Goal: Task Accomplishment & Management: Manage account settings

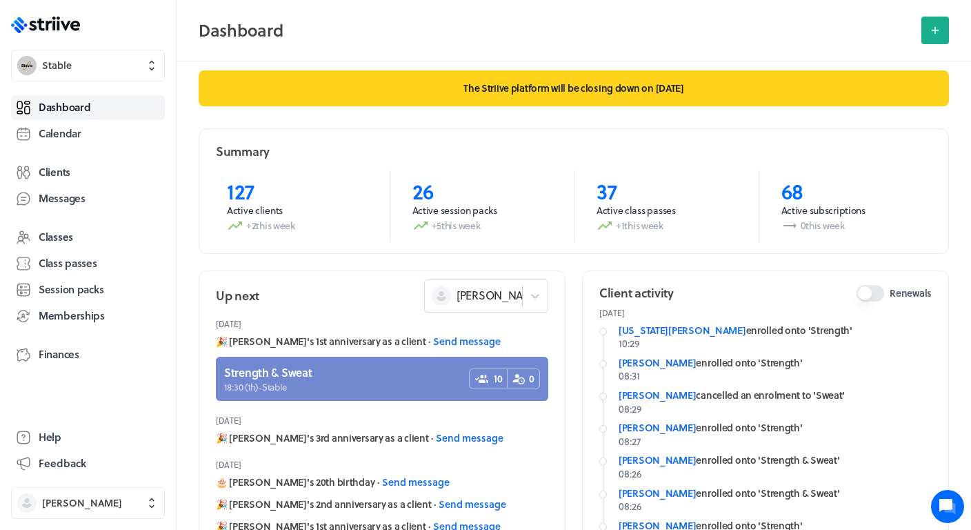
scroll to position [18, 0]
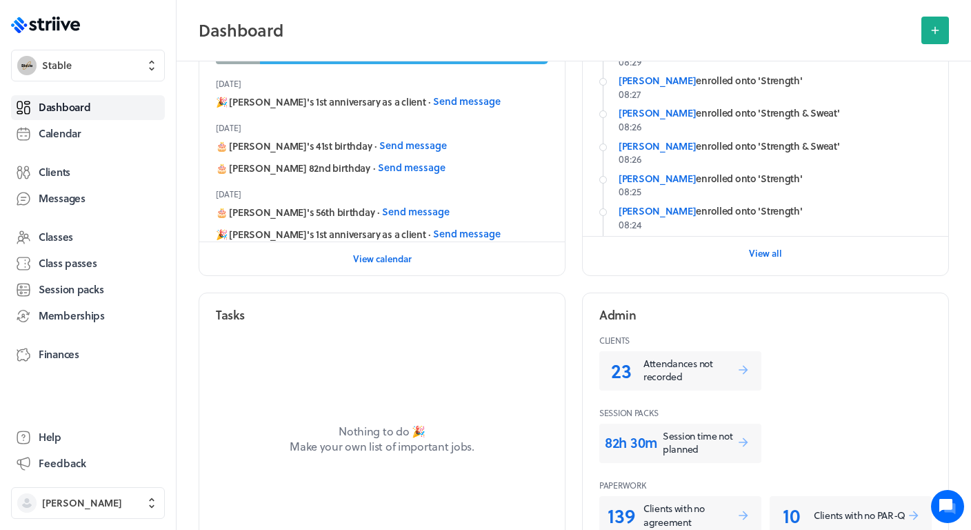
scroll to position [376, 0]
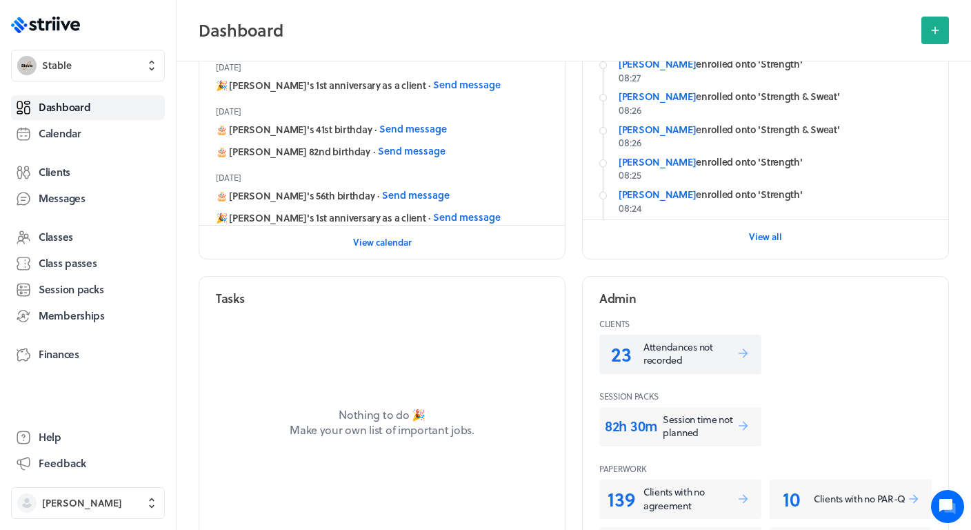
click at [652, 344] on p "Attendances not recorded" at bounding box center [689, 353] width 93 height 27
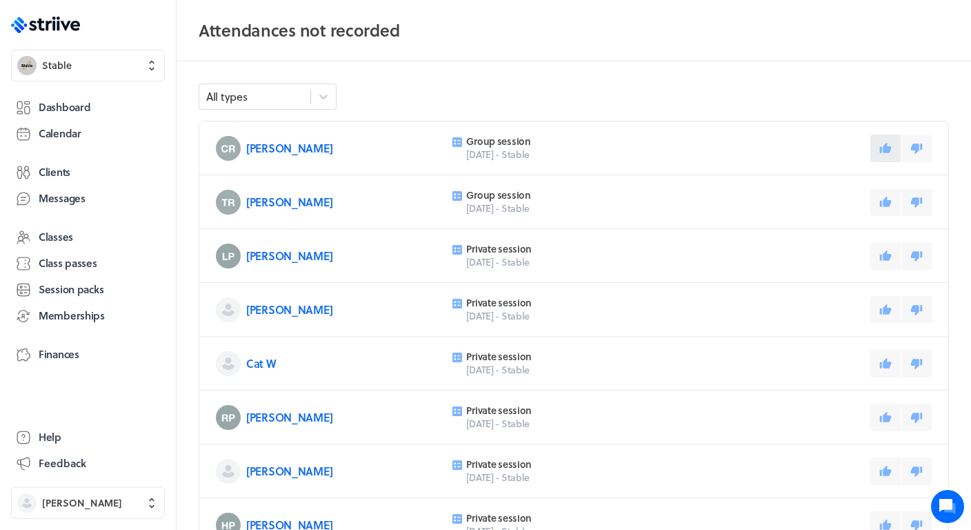
click at [886, 146] on icon at bounding box center [886, 147] width 12 height 10
click at [885, 196] on icon at bounding box center [885, 202] width 12 height 12
click at [879, 274] on div "[PERSON_NAME] Private session [DATE] - Stable" at bounding box center [573, 256] width 749 height 54
click at [884, 255] on icon at bounding box center [886, 255] width 12 height 10
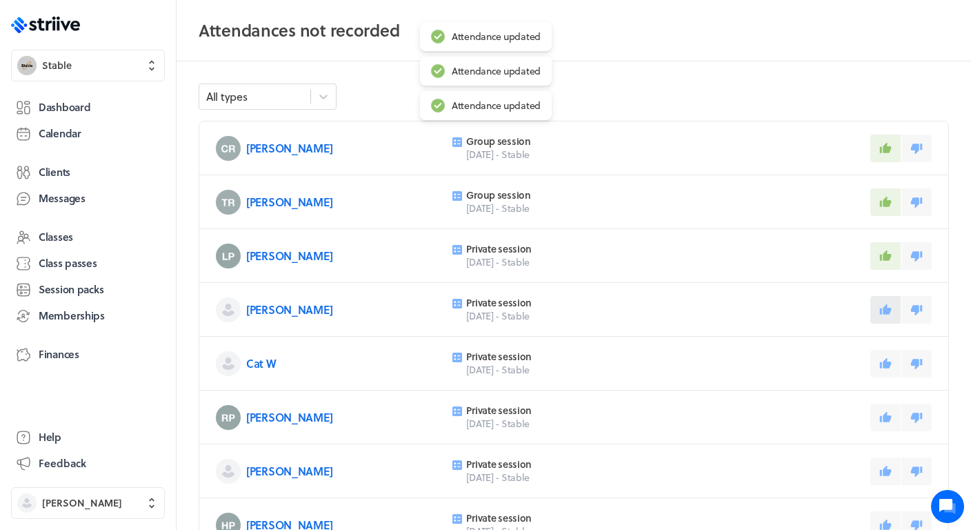
click at [887, 318] on button at bounding box center [885, 310] width 30 height 28
click at [885, 353] on button at bounding box center [885, 364] width 30 height 28
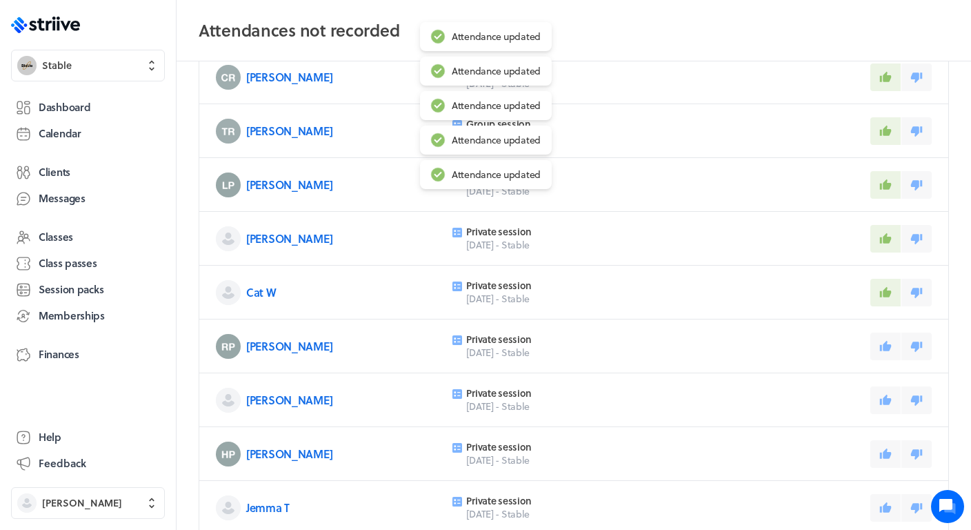
scroll to position [81, 0]
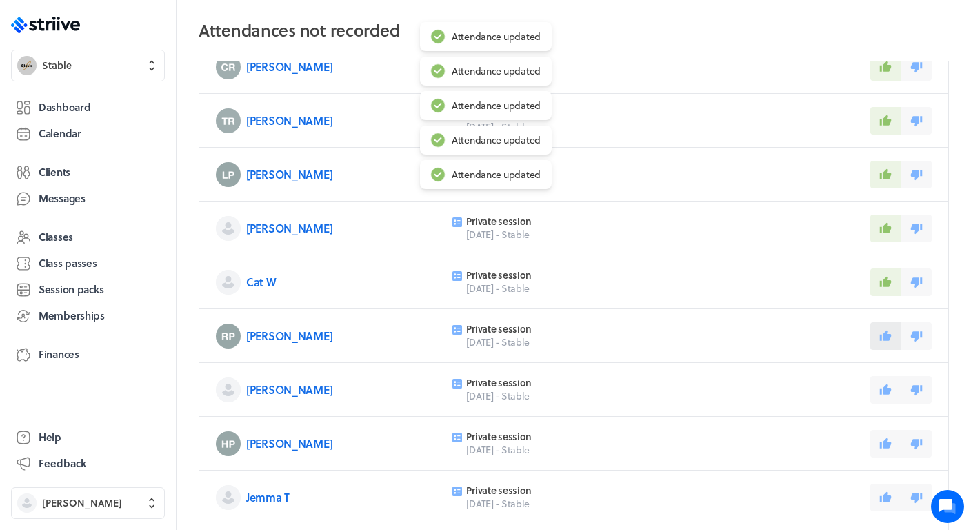
click at [886, 341] on icon at bounding box center [885, 336] width 12 height 12
click at [889, 386] on icon at bounding box center [885, 389] width 12 height 12
click at [883, 450] on button at bounding box center [885, 444] width 30 height 28
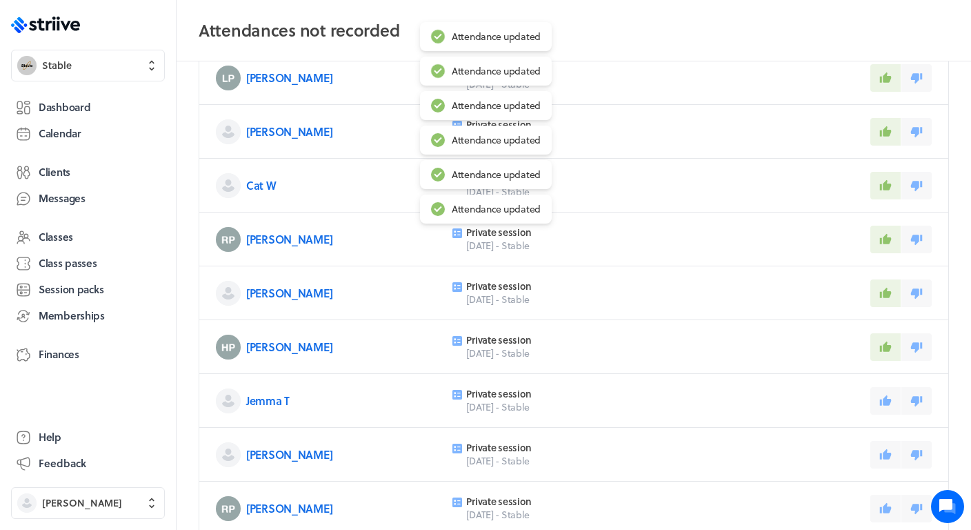
scroll to position [228, 0]
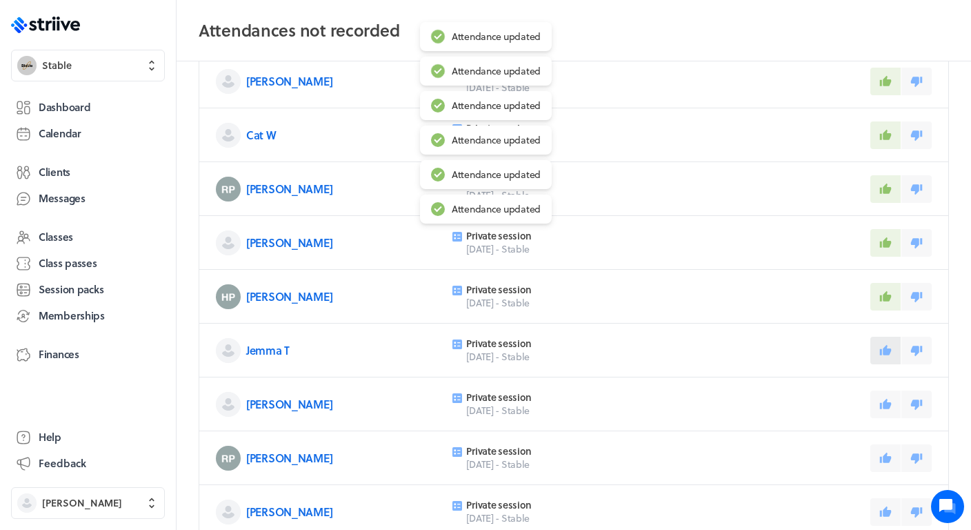
click at [887, 344] on icon at bounding box center [885, 350] width 12 height 12
click at [889, 402] on icon at bounding box center [886, 403] width 12 height 10
click at [885, 460] on icon at bounding box center [886, 457] width 12 height 10
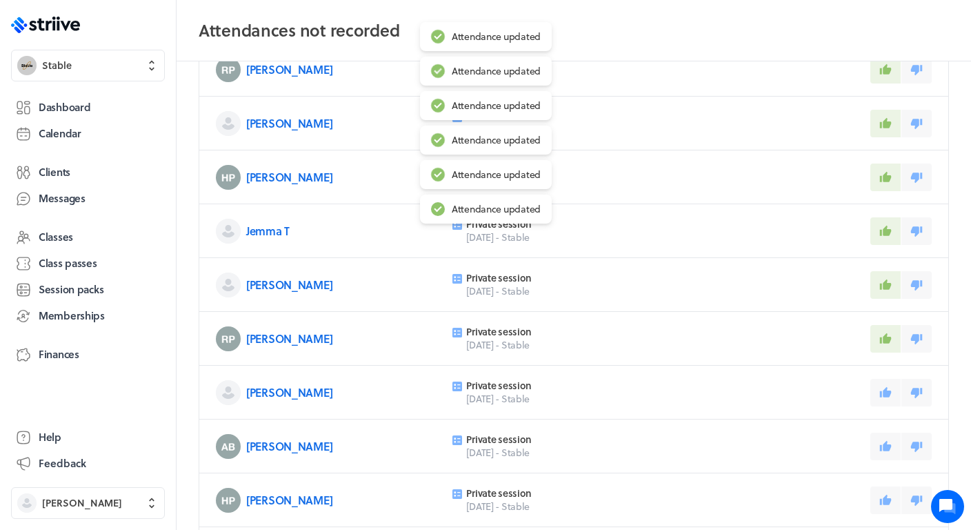
scroll to position [383, 0]
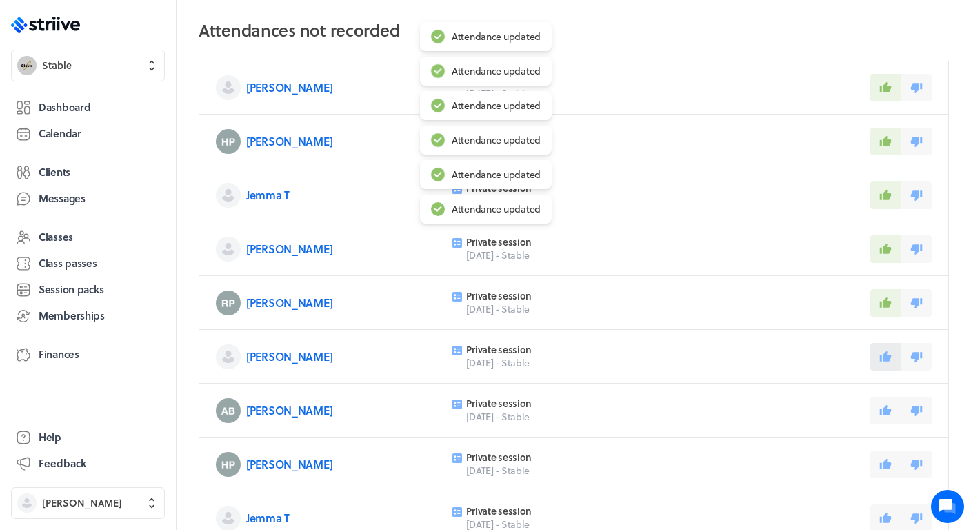
click at [887, 367] on button at bounding box center [885, 357] width 30 height 28
click at [885, 414] on icon at bounding box center [886, 409] width 12 height 10
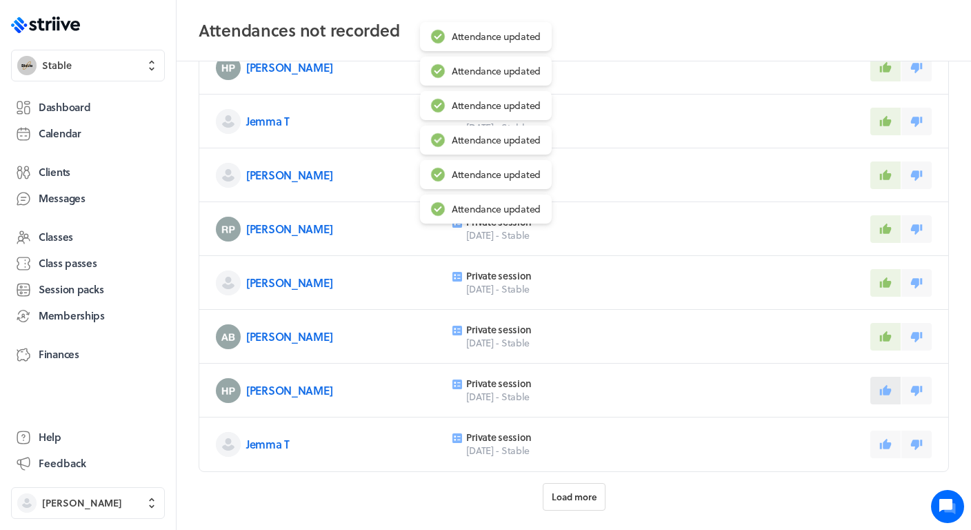
scroll to position [467, 0]
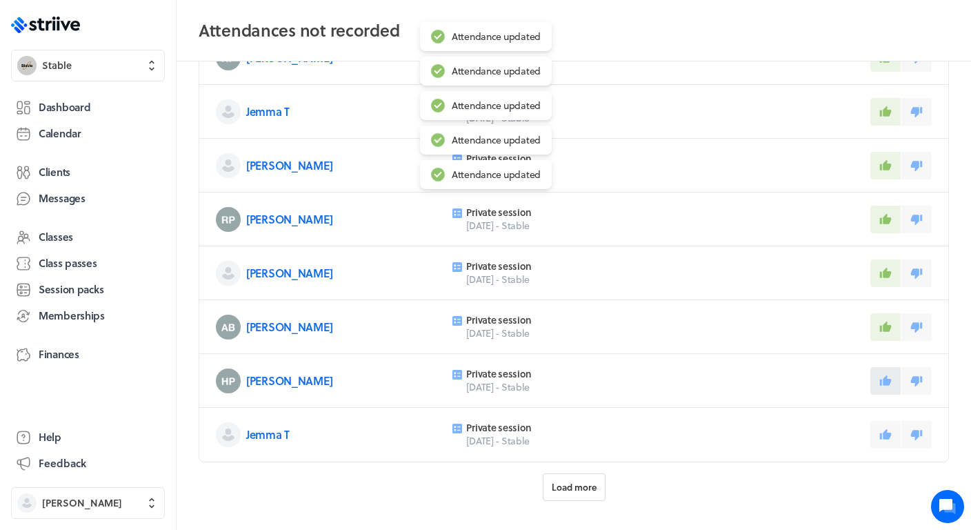
click at [887, 379] on icon at bounding box center [886, 379] width 12 height 10
click at [883, 441] on button at bounding box center [885, 435] width 30 height 28
click at [583, 483] on span "Load more" at bounding box center [574, 487] width 45 height 12
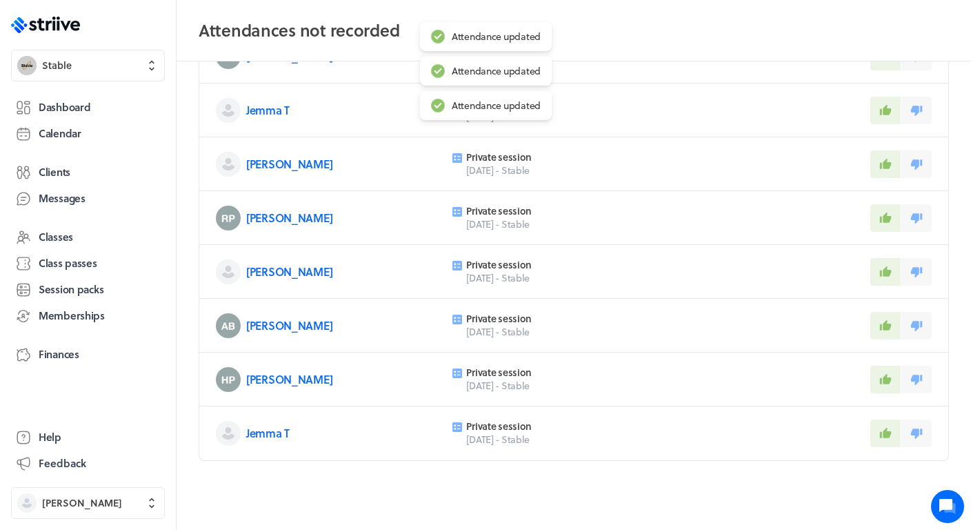
scroll to position [468, 0]
click at [50, 112] on span "Dashboard" at bounding box center [65, 107] width 52 height 14
